Goal: Navigation & Orientation: Understand site structure

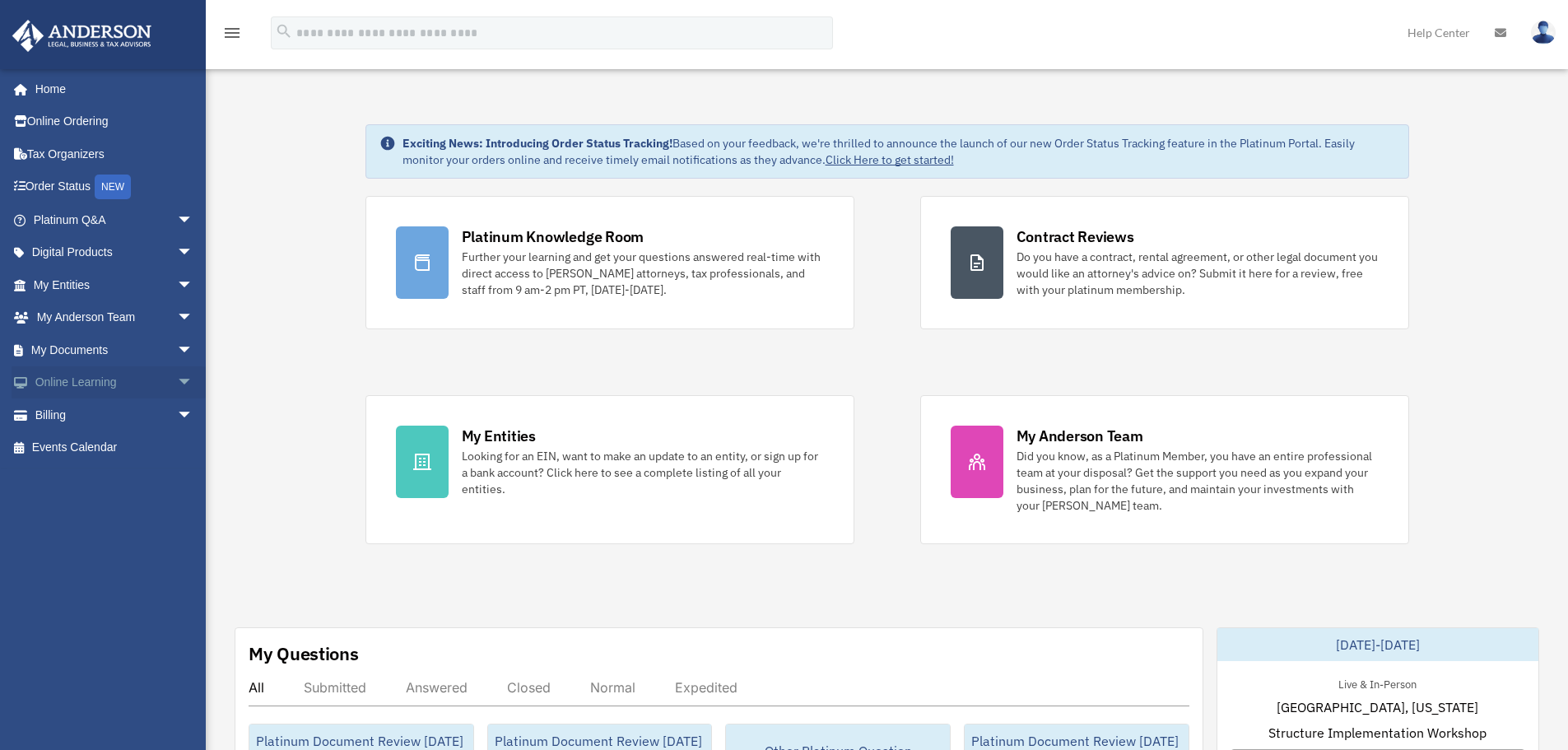
click at [177, 381] on span "arrow_drop_down" at bounding box center [194, 383] width 33 height 34
click at [177, 501] on span "arrow_drop_down" at bounding box center [194, 513] width 33 height 34
click at [177, 501] on span "arrow_drop_up" at bounding box center [194, 513] width 33 height 34
click at [177, 378] on span "arrow_drop_up" at bounding box center [194, 383] width 33 height 34
click at [177, 319] on span "arrow_drop_down" at bounding box center [194, 318] width 33 height 34
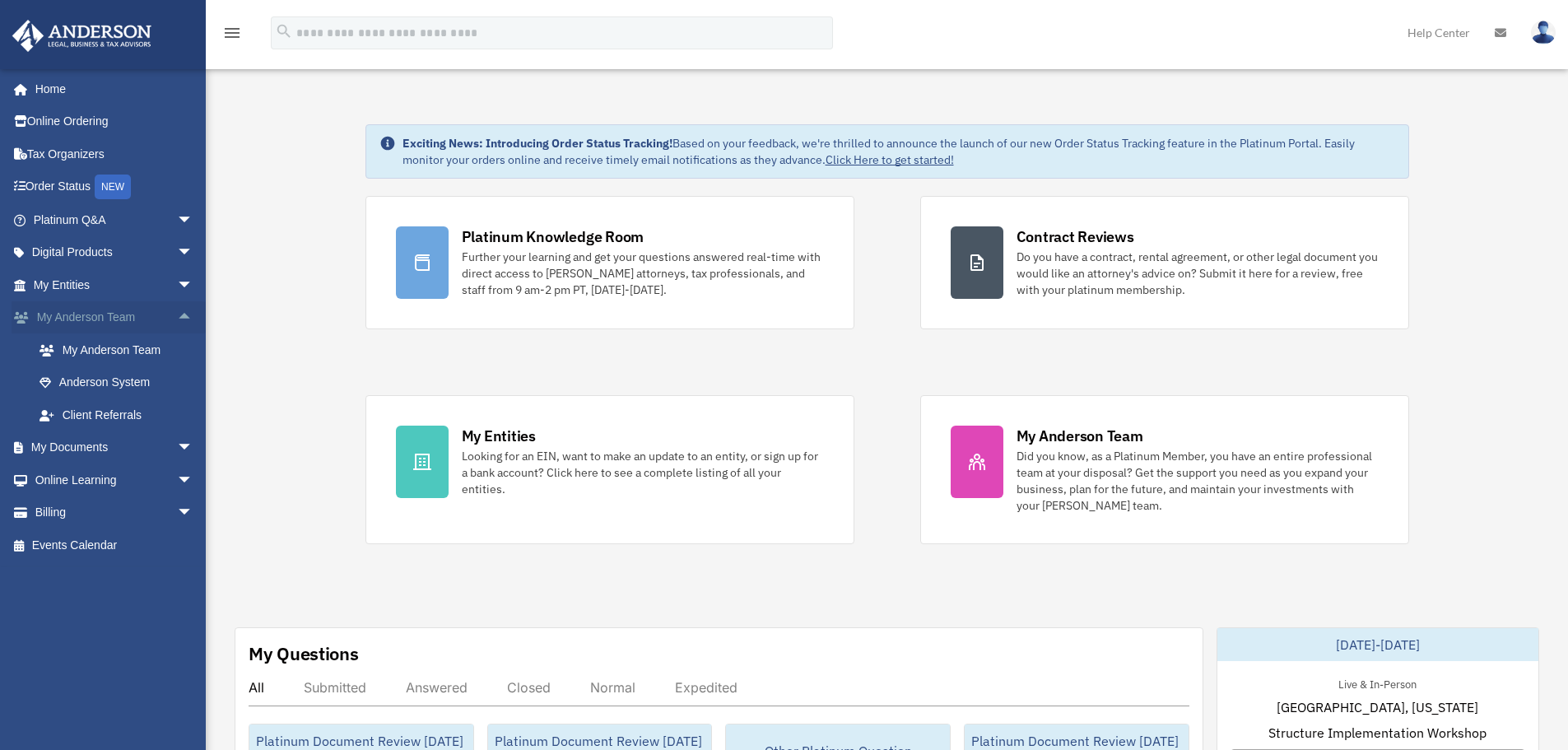
click at [177, 319] on span "arrow_drop_up" at bounding box center [194, 318] width 33 height 34
click at [177, 286] on span "arrow_drop_down" at bounding box center [194, 285] width 33 height 34
click at [177, 286] on span "arrow_drop_up" at bounding box center [194, 285] width 33 height 34
click at [177, 255] on span "arrow_drop_down" at bounding box center [194, 253] width 33 height 34
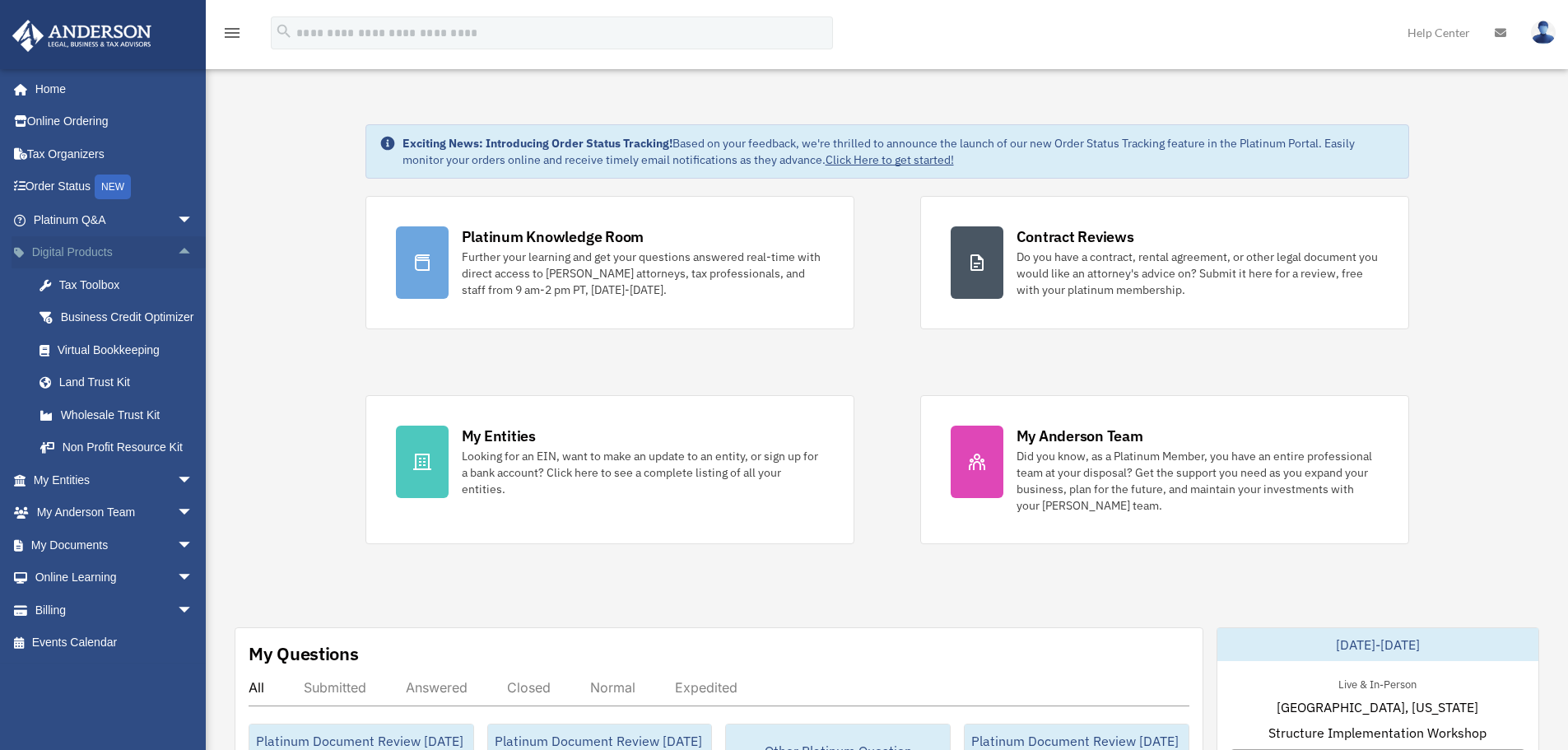
click at [177, 255] on span "arrow_drop_up" at bounding box center [194, 253] width 33 height 34
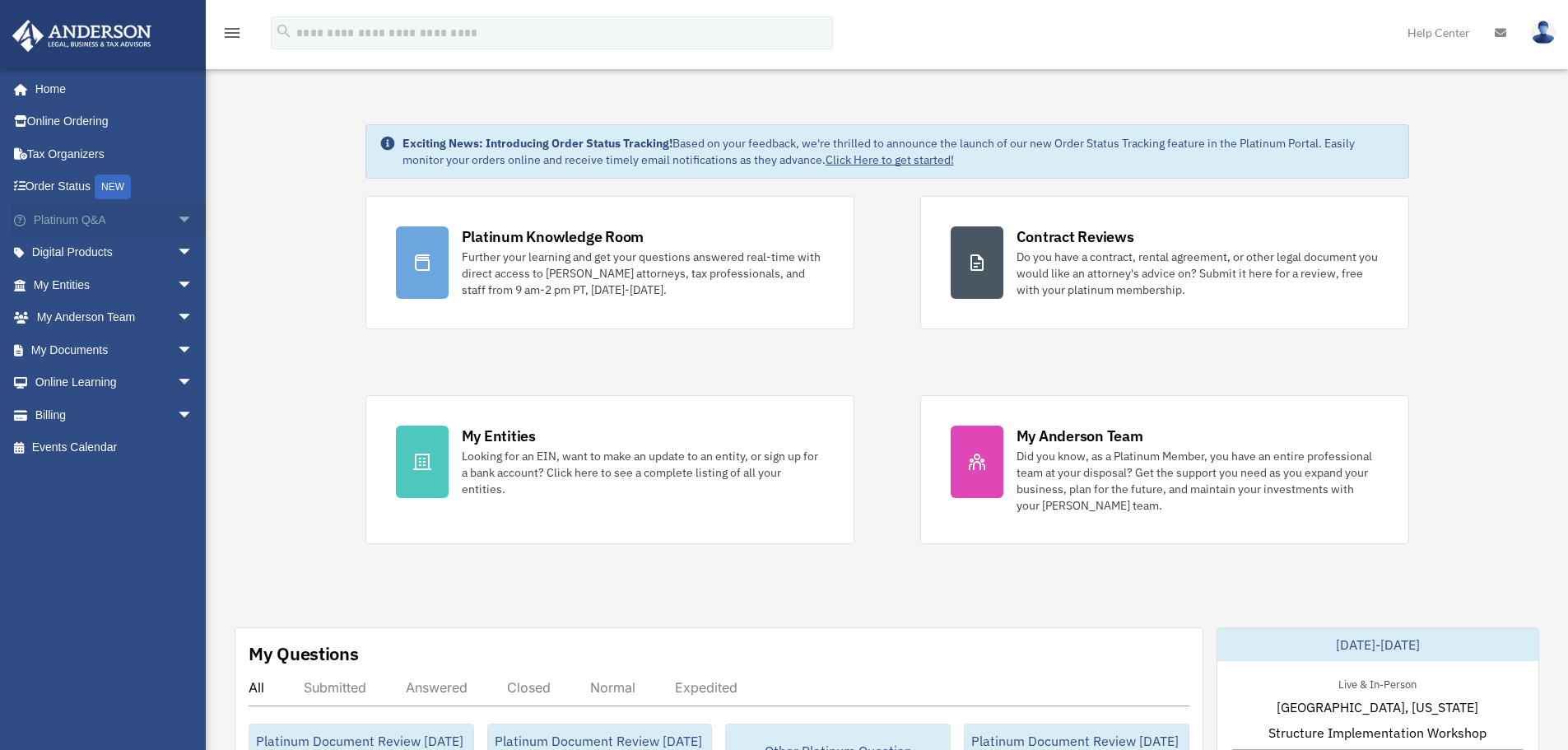
click at [177, 222] on span "arrow_drop_down" at bounding box center [194, 220] width 33 height 34
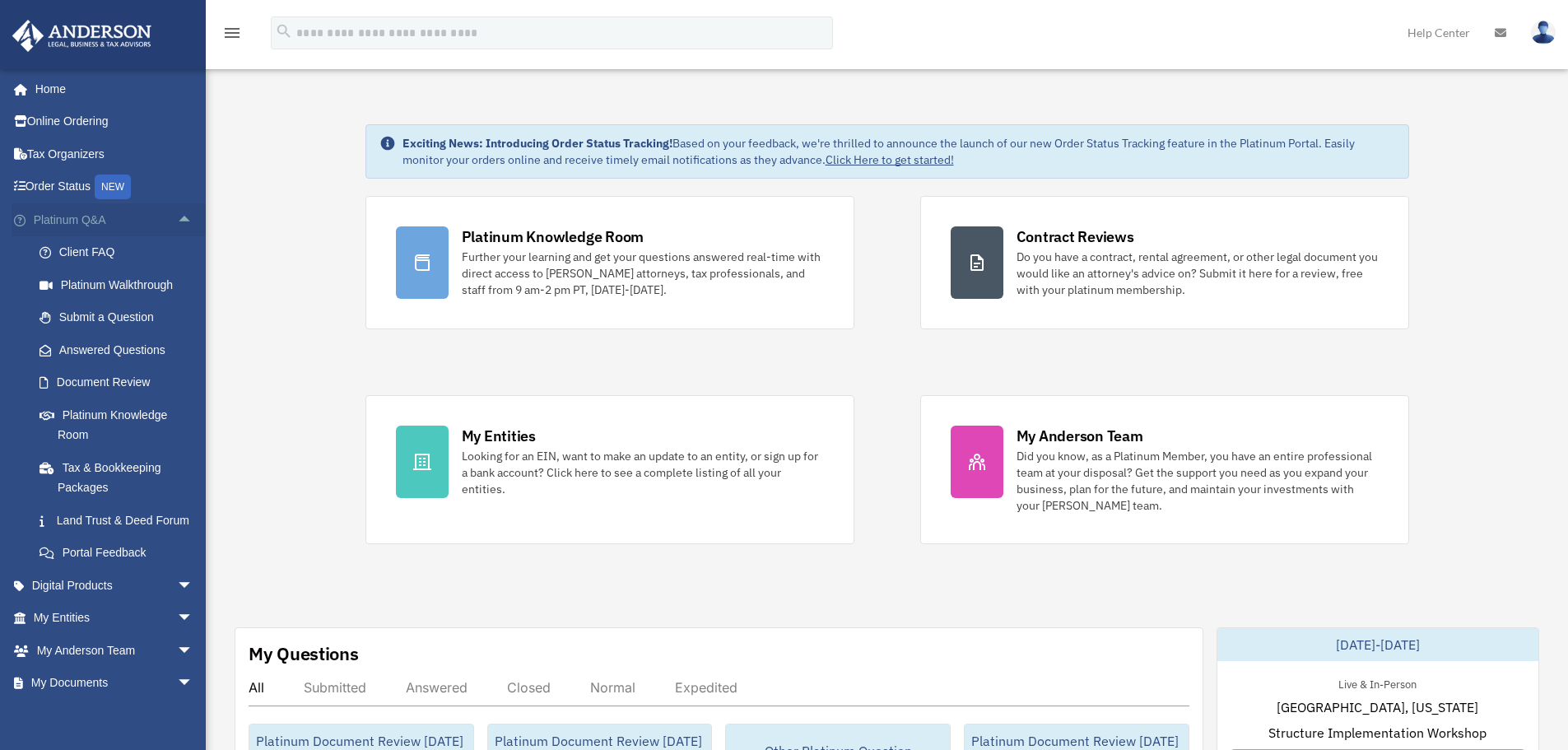
click at [177, 222] on span "arrow_drop_up" at bounding box center [194, 220] width 33 height 34
